Goal: Transaction & Acquisition: Purchase product/service

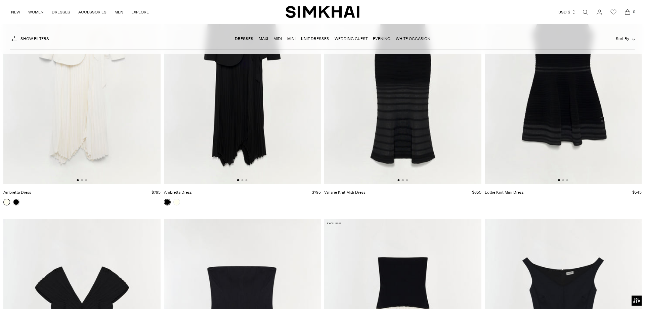
scroll to position [3564, 0]
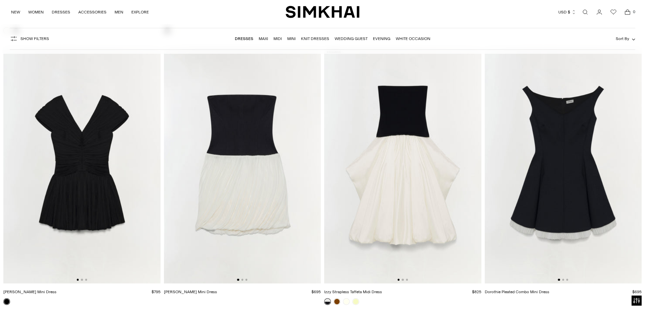
click at [247, 38] on link "Dresses" at bounding box center [244, 38] width 18 height 5
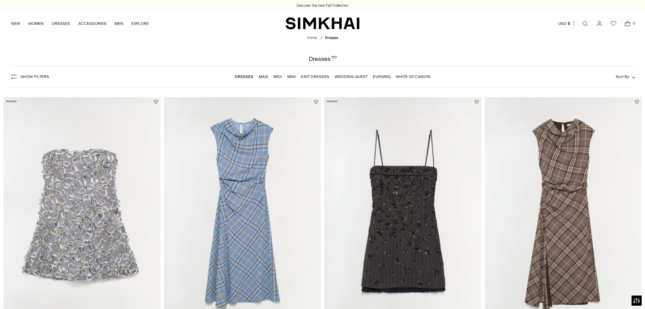
click at [35, 74] on button "Show Filters" at bounding box center [29, 76] width 39 height 11
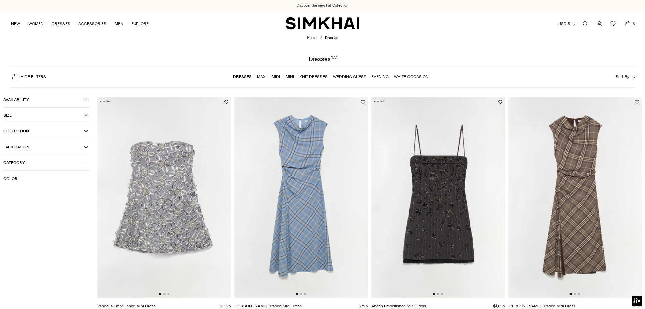
click at [14, 177] on span "Color" at bounding box center [43, 178] width 81 height 5
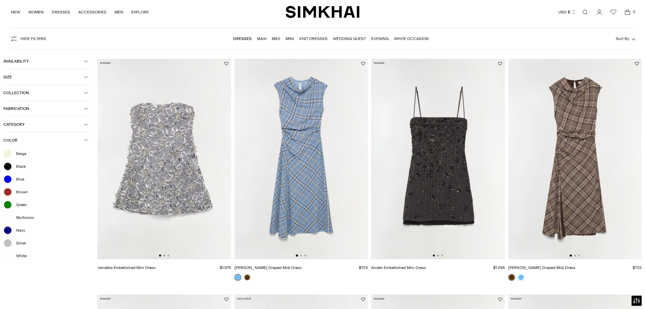
scroll to position [69, 0]
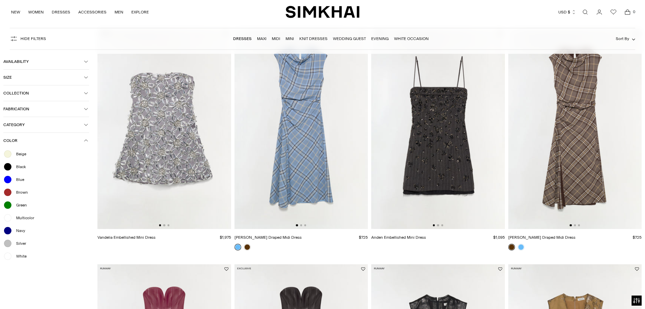
click at [9, 255] on div at bounding box center [7, 256] width 9 height 9
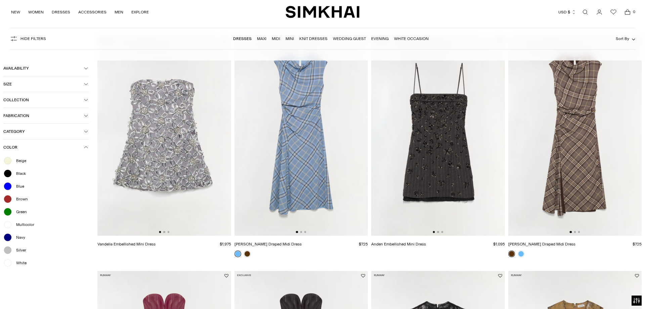
scroll to position [75, 0]
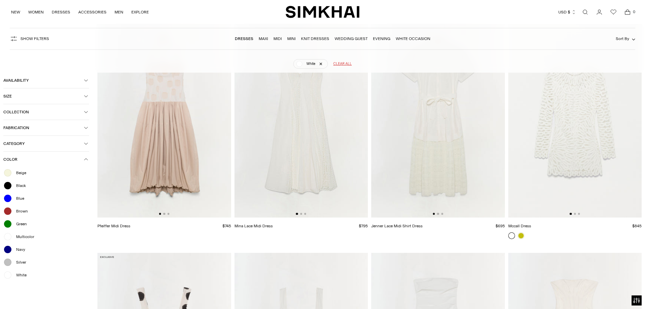
scroll to position [1268, 0]
